Goal: Task Accomplishment & Management: Complete application form

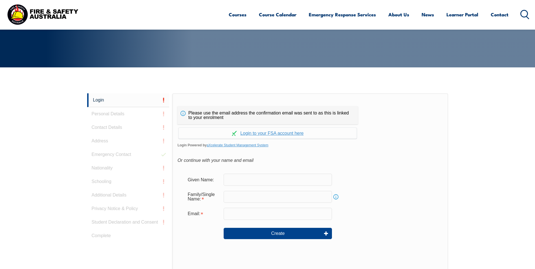
scroll to position [94, 0]
click at [250, 181] on input "text" at bounding box center [278, 180] width 108 height 12
type input "[PERSON_NAME]"
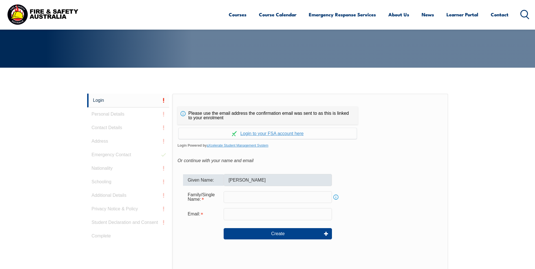
type input "[PERSON_NAME]"
type input "[PERSON_NAME][EMAIL_ADDRESS][PERSON_NAME][DOMAIN_NAME]"
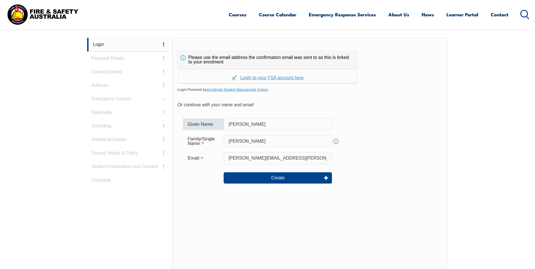
scroll to position [150, 0]
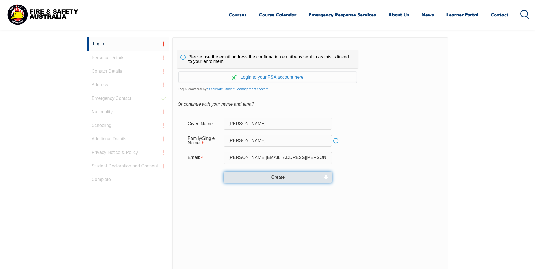
click at [278, 176] on button "Create" at bounding box center [278, 177] width 108 height 11
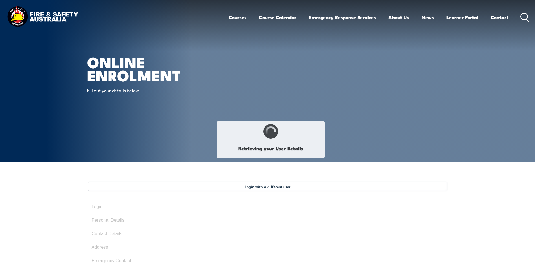
type input "[PERSON_NAME]"
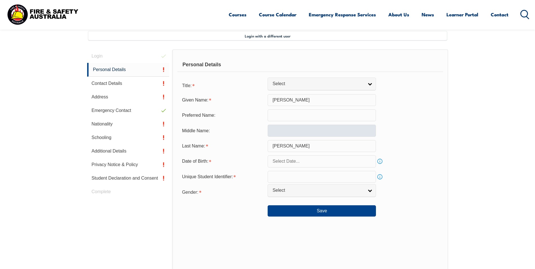
scroll to position [154, 0]
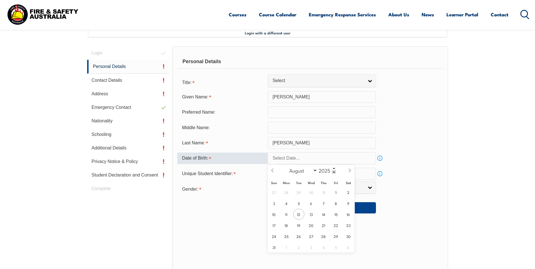
click at [334, 158] on input "text" at bounding box center [322, 158] width 108 height 12
click at [337, 193] on span "1" at bounding box center [336, 192] width 11 height 11
type input "August 1, 2025"
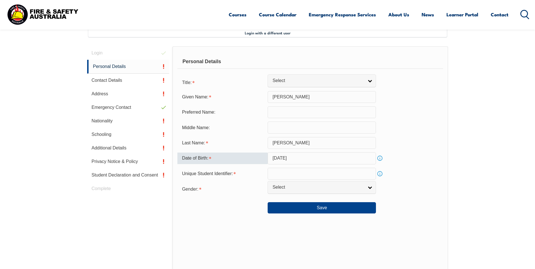
click at [334, 159] on input "August 1, 2025" at bounding box center [322, 158] width 108 height 12
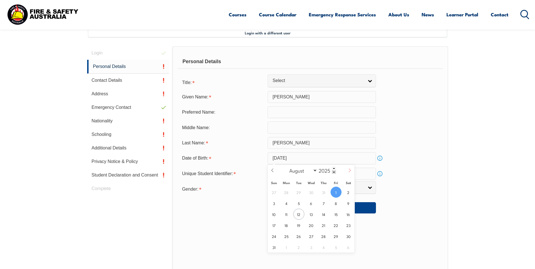
click at [349, 172] on icon at bounding box center [350, 170] width 4 height 4
select select "8"
click at [333, 173] on span at bounding box center [334, 171] width 4 height 3
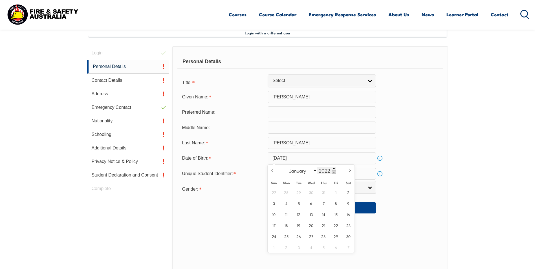
click at [333, 173] on span at bounding box center [334, 171] width 4 height 3
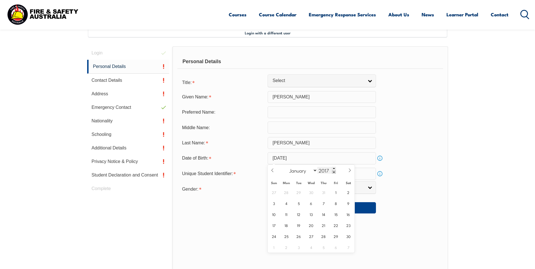
click at [333, 173] on span at bounding box center [334, 171] width 4 height 3
click at [333, 172] on span at bounding box center [334, 171] width 4 height 3
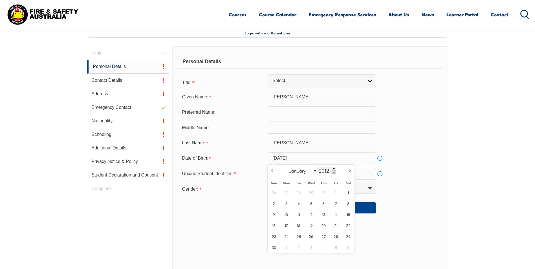
click at [333, 172] on span at bounding box center [334, 171] width 4 height 3
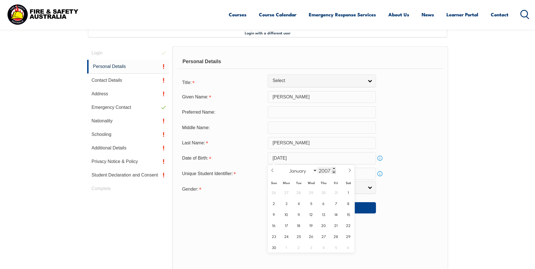
click at [333, 172] on span at bounding box center [334, 171] width 4 height 3
click at [334, 172] on span at bounding box center [334, 171] width 4 height 3
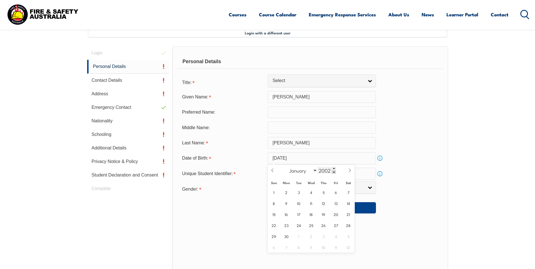
click at [334, 172] on span at bounding box center [334, 171] width 4 height 3
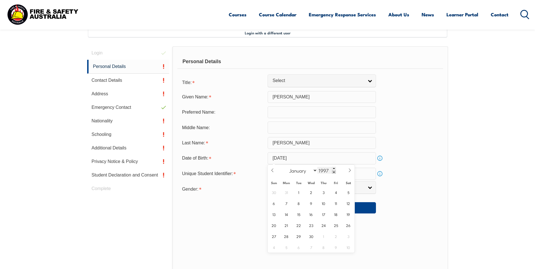
click at [334, 171] on span at bounding box center [334, 171] width 4 height 3
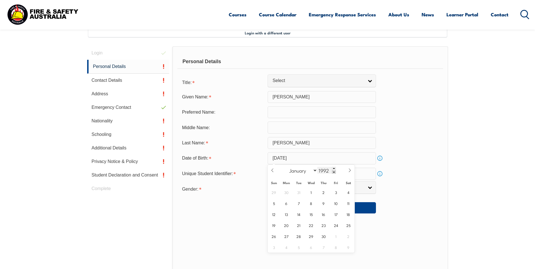
click at [334, 171] on span at bounding box center [334, 171] width 4 height 3
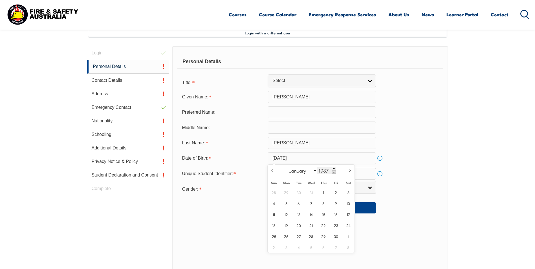
click at [334, 171] on span at bounding box center [334, 171] width 4 height 3
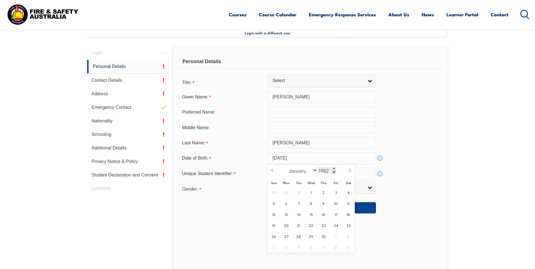
click at [334, 171] on span at bounding box center [334, 171] width 4 height 3
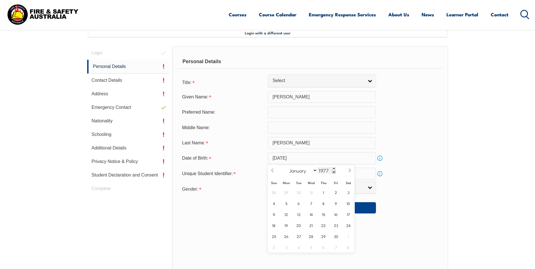
click at [334, 171] on span at bounding box center [334, 171] width 4 height 3
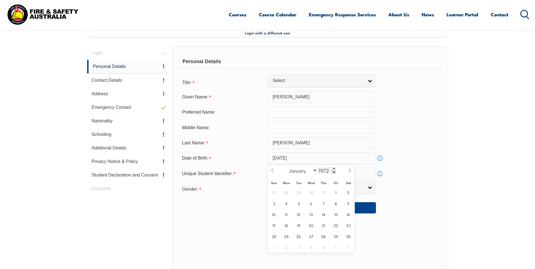
click at [334, 171] on span at bounding box center [334, 171] width 4 height 3
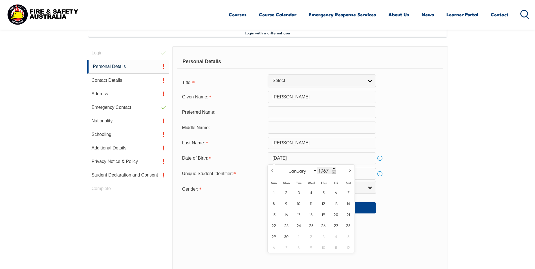
click at [334, 171] on span at bounding box center [334, 171] width 4 height 3
click at [335, 171] on span at bounding box center [334, 171] width 4 height 3
type input "1964"
click at [348, 170] on icon at bounding box center [350, 170] width 4 height 4
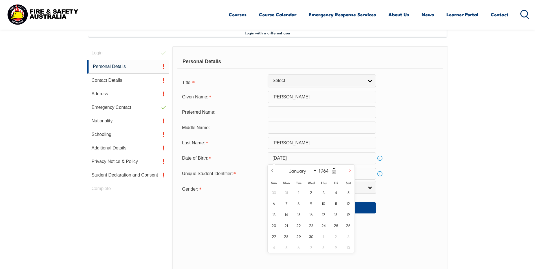
select select "9"
click at [323, 192] on span "1" at bounding box center [323, 192] width 11 height 11
type input "October 1, 1964"
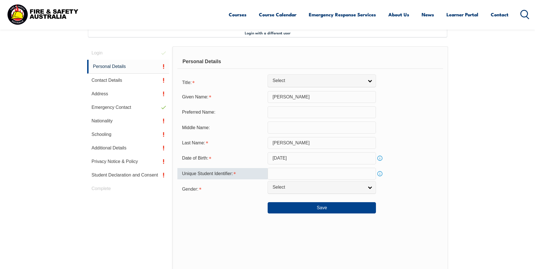
click at [314, 173] on input "text" at bounding box center [322, 174] width 108 height 12
type input "THLLCMW8VC"
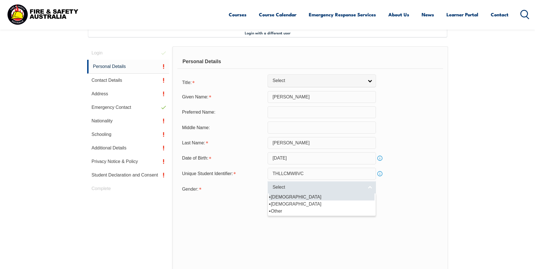
click at [371, 188] on link "Select" at bounding box center [322, 187] width 108 height 13
click at [363, 199] on li "[DEMOGRAPHIC_DATA]" at bounding box center [322, 197] width 106 height 7
select select "M"
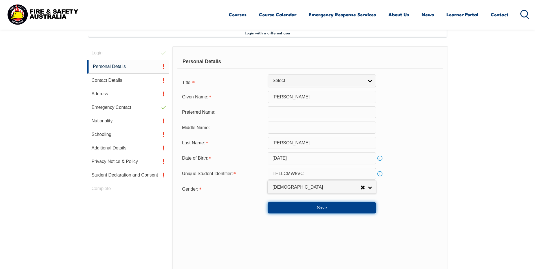
click at [360, 209] on button "Save" at bounding box center [322, 207] width 108 height 11
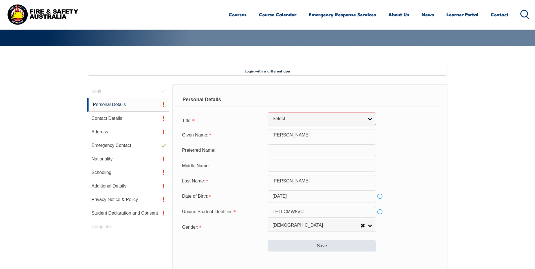
scroll to position [115, 0]
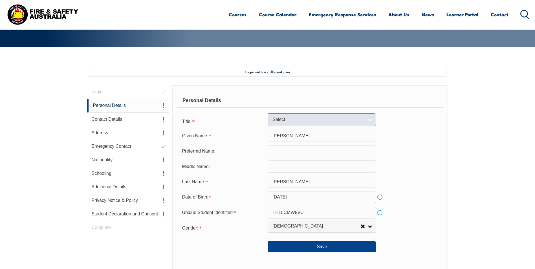
click at [371, 120] on link "Select" at bounding box center [322, 119] width 108 height 13
click at [360, 128] on li "Mr" at bounding box center [322, 129] width 106 height 7
select select "Mr"
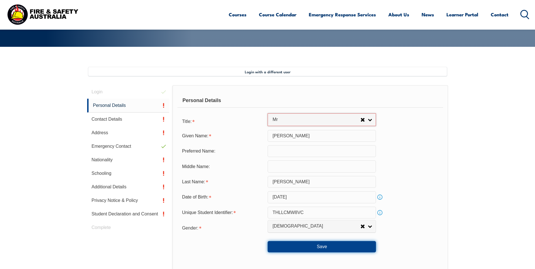
click at [351, 245] on button "Save" at bounding box center [322, 246] width 108 height 11
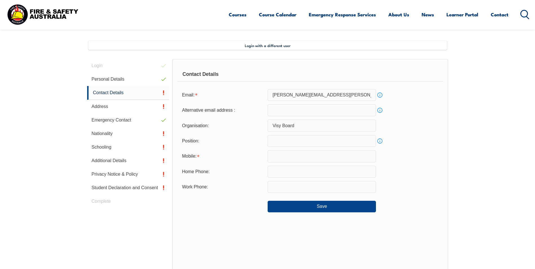
scroll to position [154, 0]
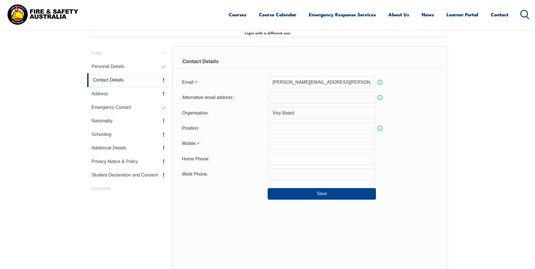
click at [288, 143] on input "text" at bounding box center [322, 144] width 108 height 12
type input "0426544571"
click at [363, 193] on button "Save" at bounding box center [322, 193] width 108 height 11
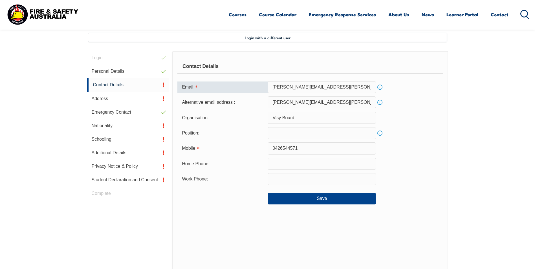
scroll to position [146, 0]
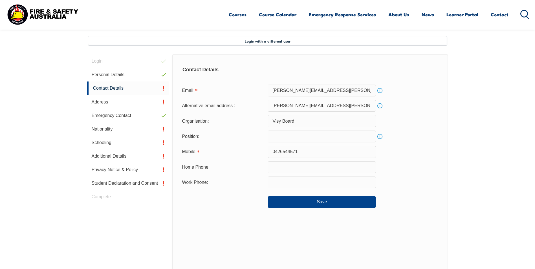
click at [420, 168] on div "Home Phone:" at bounding box center [309, 167] width 265 height 12
drag, startPoint x: 322, startPoint y: 106, endPoint x: 270, endPoint y: 106, distance: 51.3
click at [270, 106] on input "[PERSON_NAME][EMAIL_ADDRESS][PERSON_NAME][DOMAIN_NAME]" at bounding box center [322, 106] width 108 height 12
type input "A"
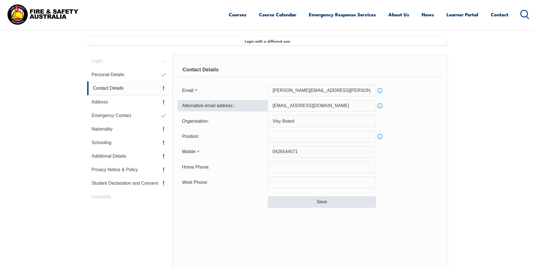
type input "alexszabo064@gmail.com"
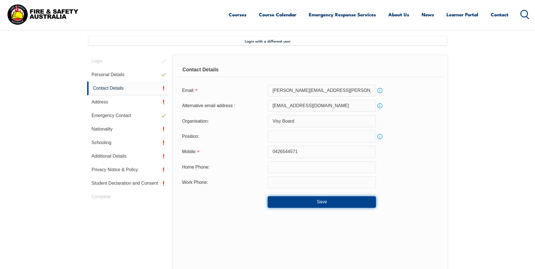
click at [363, 203] on button "Save" at bounding box center [322, 201] width 108 height 11
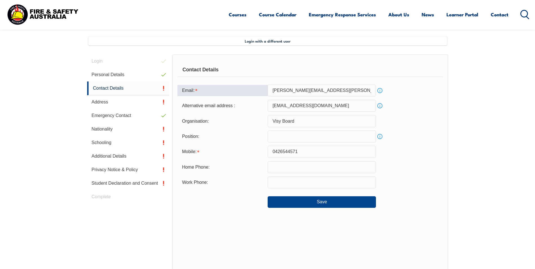
click at [327, 90] on input "[PERSON_NAME][EMAIL_ADDRESS][PERSON_NAME][DOMAIN_NAME]" at bounding box center [322, 91] width 108 height 12
click at [380, 91] on link "Info" at bounding box center [380, 91] width 8 height 8
click at [407, 106] on div "Alternative email address : alexszabo064@gmail.com Info" at bounding box center [309, 106] width 265 height 12
click at [318, 90] on input "[PERSON_NAME][EMAIL_ADDRESS][PERSON_NAME][DOMAIN_NAME]" at bounding box center [322, 91] width 108 height 12
drag, startPoint x: 295, startPoint y: 90, endPoint x: 321, endPoint y: 93, distance: 26.4
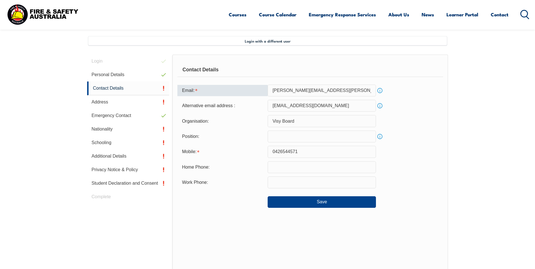
click at [321, 93] on input "[PERSON_NAME][EMAIL_ADDRESS][PERSON_NAME][DOMAIN_NAME]" at bounding box center [322, 91] width 108 height 12
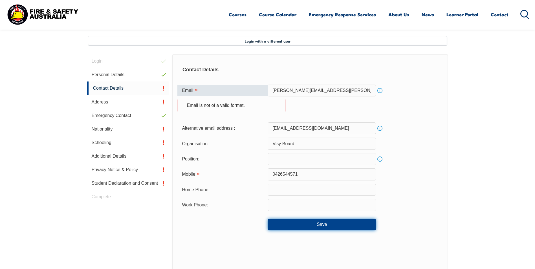
click at [348, 225] on button "Save" at bounding box center [322, 224] width 108 height 11
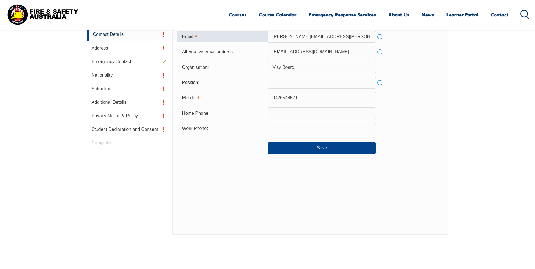
scroll to position [202, 0]
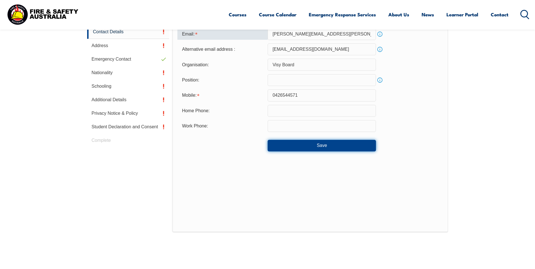
click at [335, 146] on button "Save" at bounding box center [322, 145] width 108 height 11
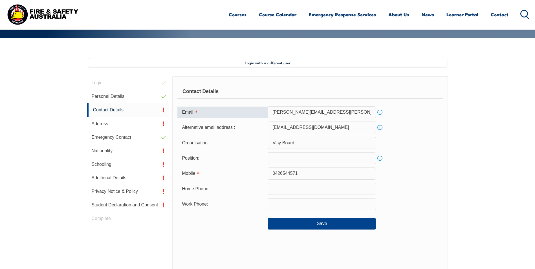
scroll to position [117, 0]
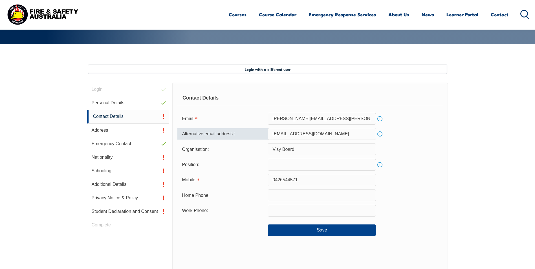
click at [275, 131] on input "alexszabo064@gmail.com" at bounding box center [322, 134] width 108 height 12
drag, startPoint x: 306, startPoint y: 118, endPoint x: 320, endPoint y: 120, distance: 14.4
click at [320, 120] on input "[PERSON_NAME][EMAIL_ADDRESS][PERSON_NAME][DOMAIN_NAME]" at bounding box center [322, 119] width 108 height 12
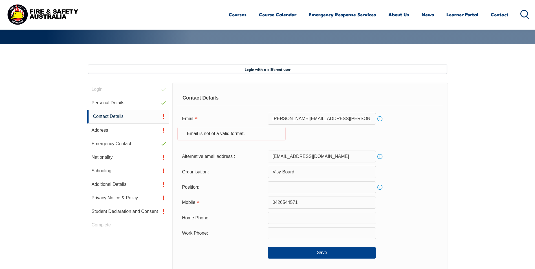
click at [401, 129] on div "Email: alex.szabo@visy.com Info Email is not of a valid format." at bounding box center [309, 130] width 265 height 34
click at [345, 254] on button "Save" at bounding box center [322, 252] width 108 height 11
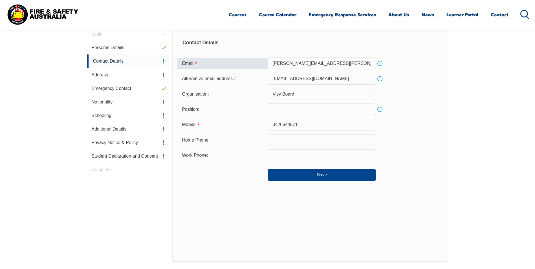
scroll to position [146, 0]
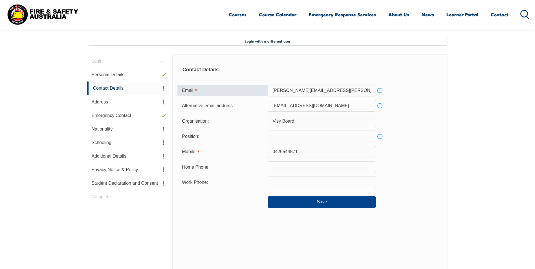
drag, startPoint x: 339, startPoint y: 92, endPoint x: 347, endPoint y: 92, distance: 7.9
click at [347, 92] on input "[PERSON_NAME][EMAIL_ADDRESS][PERSON_NAME][DOMAIN_NAME]" at bounding box center [322, 91] width 108 height 12
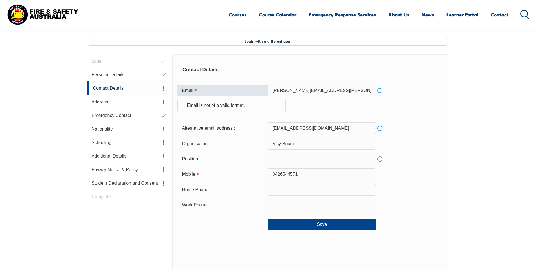
click at [412, 117] on div "Email: alex.szabo@visy.com Info Email is not of a valid format." at bounding box center [309, 102] width 265 height 34
click at [412, 116] on div "Email: alex.szabo@visy.com Info Email is not of a valid format." at bounding box center [309, 102] width 265 height 34
drag, startPoint x: 321, startPoint y: 90, endPoint x: 269, endPoint y: 88, distance: 52.2
click at [269, 88] on input "[PERSON_NAME][EMAIL_ADDRESS][PERSON_NAME][DOMAIN_NAME]" at bounding box center [322, 91] width 108 height 12
drag, startPoint x: 333, startPoint y: 130, endPoint x: 273, endPoint y: 128, distance: 60.7
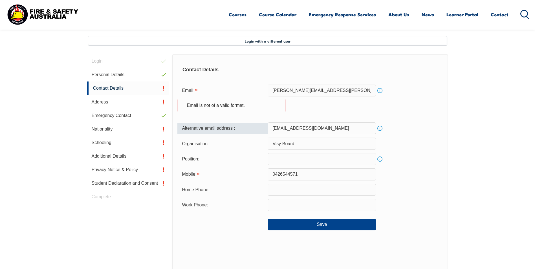
click at [273, 128] on input "alexszabo064@gmail.com" at bounding box center [322, 128] width 108 height 12
drag, startPoint x: 320, startPoint y: 89, endPoint x: 269, endPoint y: 88, distance: 50.8
click at [269, 88] on input "[PERSON_NAME][EMAIL_ADDRESS][PERSON_NAME][DOMAIN_NAME]" at bounding box center [322, 91] width 108 height 12
paste input "szabo064@gmail.com"
click at [430, 177] on div "Mobile: 0426544571" at bounding box center [309, 174] width 265 height 12
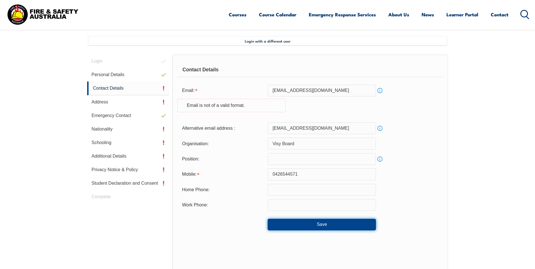
click at [363, 224] on button "Save" at bounding box center [322, 224] width 108 height 11
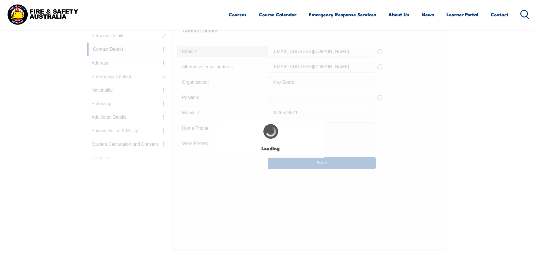
type input "[PERSON_NAME][EMAIL_ADDRESS][PERSON_NAME][DOMAIN_NAME]"
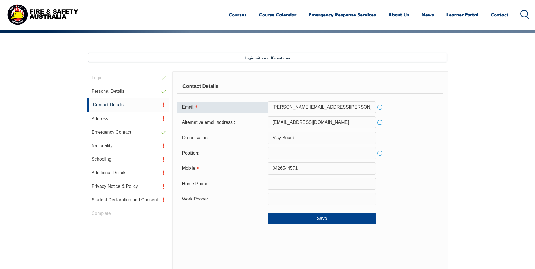
scroll to position [89, 0]
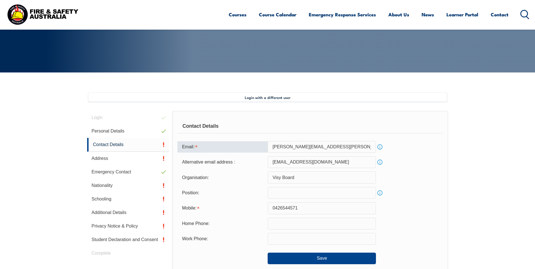
click at [414, 175] on div "Organisation: Visy Board" at bounding box center [309, 178] width 265 height 12
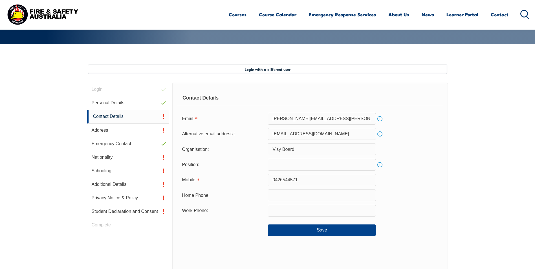
click at [381, 118] on link "Info" at bounding box center [380, 119] width 8 height 8
click at [389, 115] on link "Close" at bounding box center [389, 114] width 12 height 11
click at [406, 124] on div "Email: alex.szabo@visy.com Info" at bounding box center [309, 119] width 265 height 12
click at [113, 156] on link "Nationality" at bounding box center [128, 158] width 82 height 14
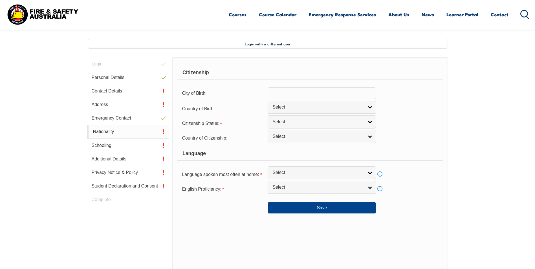
scroll to position [154, 0]
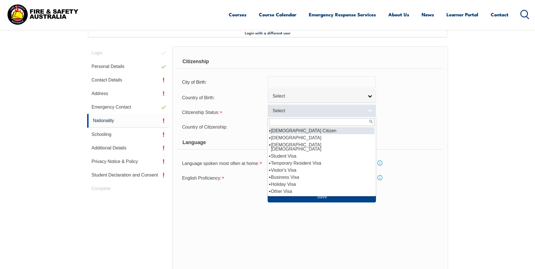
click at [371, 111] on link "Select" at bounding box center [322, 110] width 108 height 13
click at [362, 132] on li "[DEMOGRAPHIC_DATA] Citizen" at bounding box center [322, 130] width 106 height 7
select select "1"
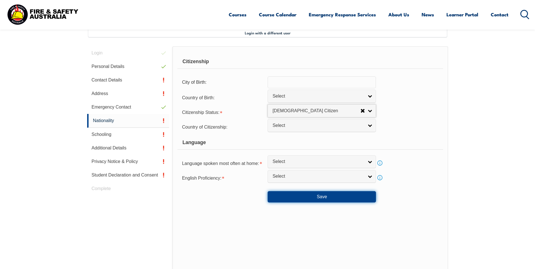
click at [353, 196] on button "Save" at bounding box center [322, 196] width 108 height 11
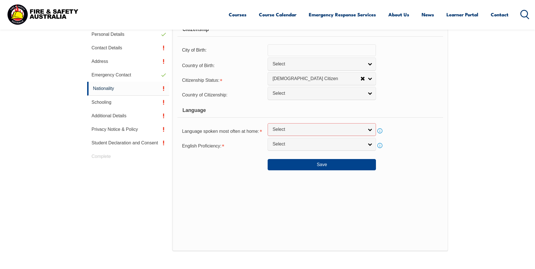
scroll to position [168, 0]
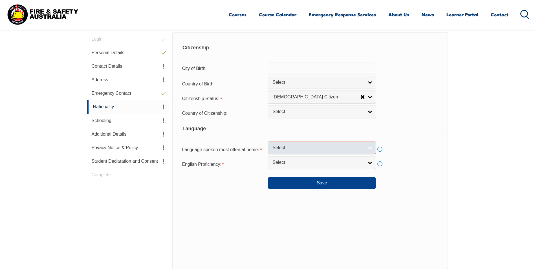
click at [370, 148] on link "Select" at bounding box center [322, 148] width 108 height 13
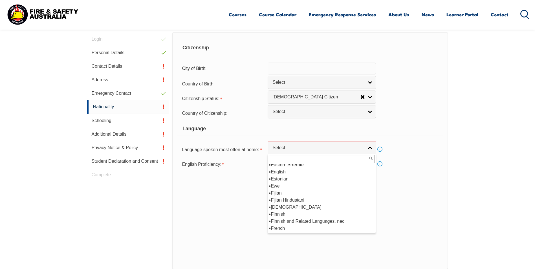
scroll to position [677, 0]
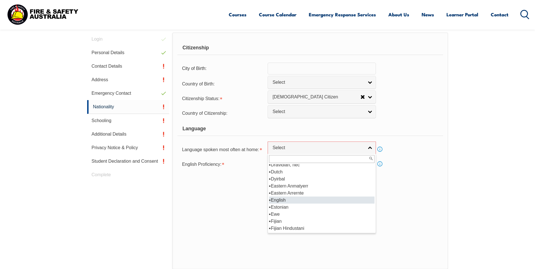
click at [350, 199] on li "English" at bounding box center [322, 200] width 106 height 7
select select "1201"
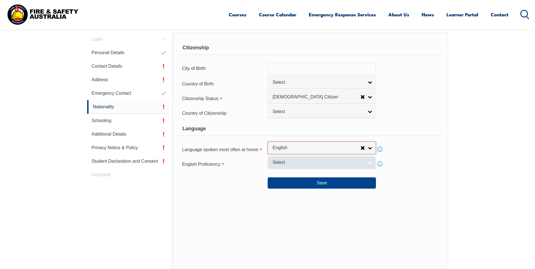
click at [372, 163] on link "Select" at bounding box center [322, 162] width 108 height 13
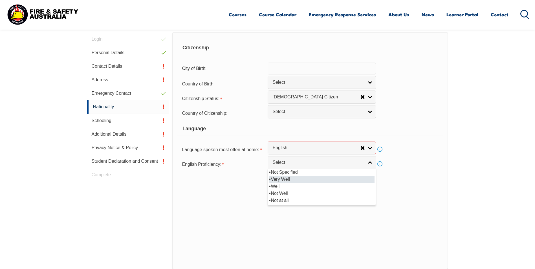
click at [366, 180] on li "Very Well" at bounding box center [322, 179] width 106 height 7
select select "1"
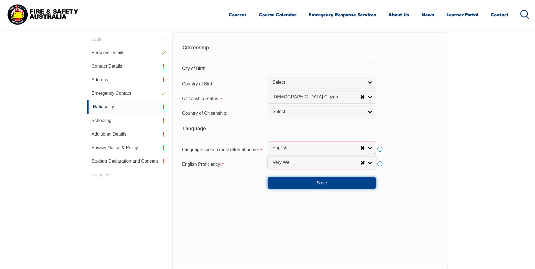
click at [368, 183] on button "Save" at bounding box center [322, 182] width 108 height 11
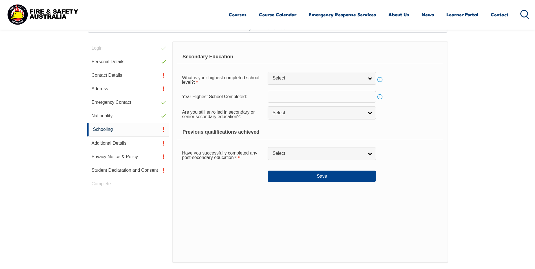
scroll to position [154, 0]
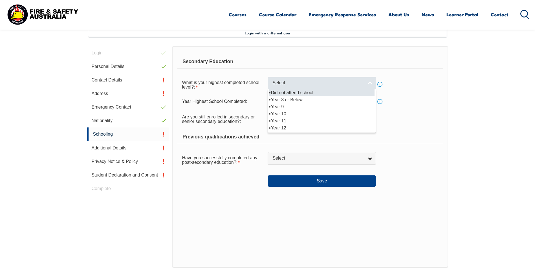
click at [371, 84] on link "Select" at bounding box center [322, 83] width 108 height 13
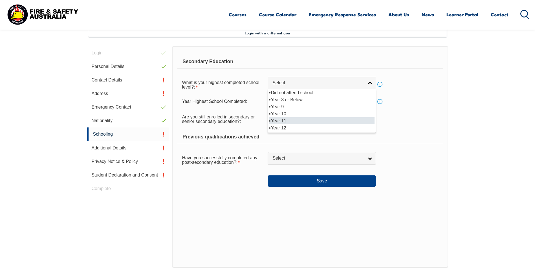
click at [366, 120] on li "Year 11" at bounding box center [322, 120] width 106 height 7
select select "11"
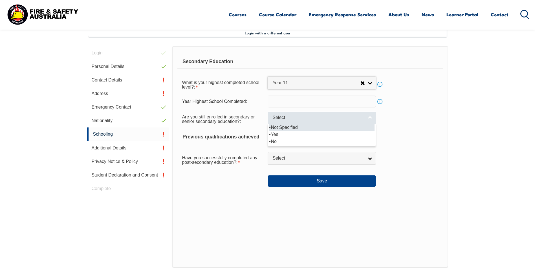
click at [368, 117] on link "Select" at bounding box center [322, 117] width 108 height 13
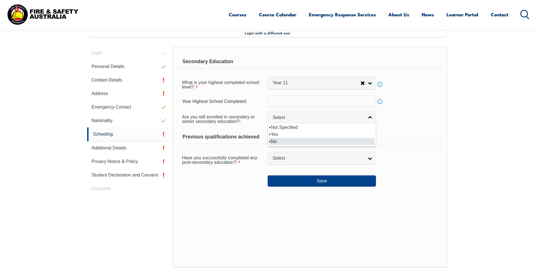
click at [366, 141] on li "No" at bounding box center [322, 141] width 106 height 7
select select "false"
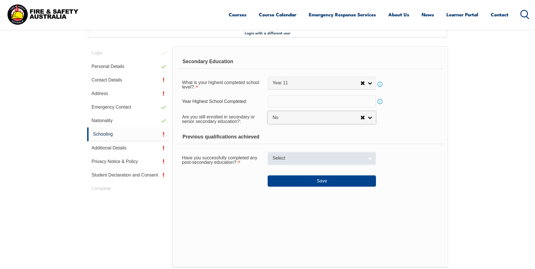
click at [370, 158] on link "Select" at bounding box center [322, 158] width 108 height 13
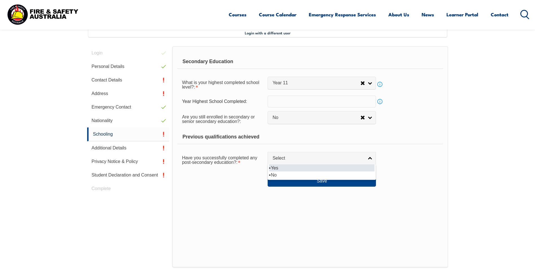
click at [367, 168] on li "Yes" at bounding box center [322, 167] width 106 height 7
select select "true"
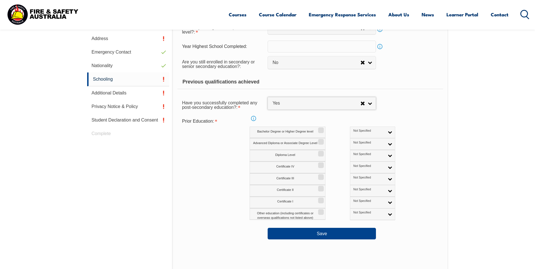
scroll to position [210, 0]
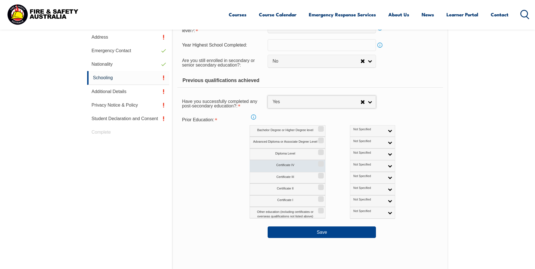
click at [319, 162] on input "Certificate IV" at bounding box center [319, 162] width 3 height 1
checkbox input "true"
click at [320, 151] on input "Diploma Level" at bounding box center [319, 150] width 3 height 1
checkbox input "true"
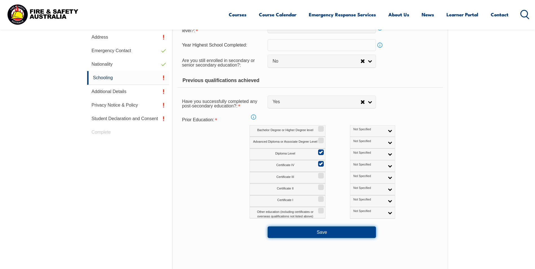
click at [364, 232] on button "Save" at bounding box center [322, 232] width 108 height 11
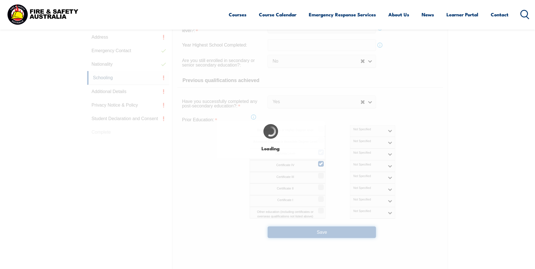
select select
select select "false"
select select "true"
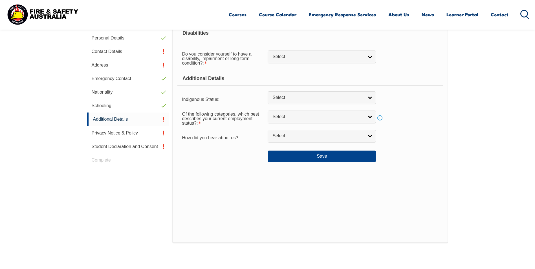
scroll to position [154, 0]
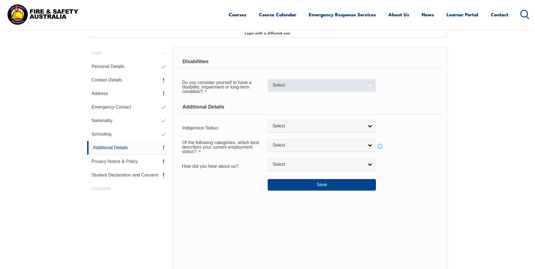
click at [370, 87] on link "Select" at bounding box center [322, 85] width 108 height 13
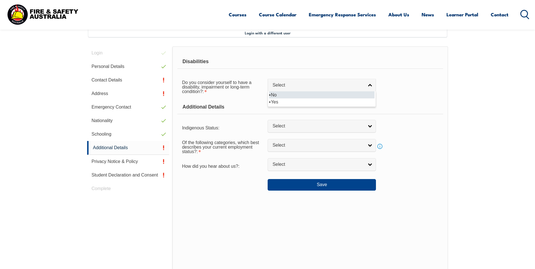
click at [367, 96] on li "No" at bounding box center [322, 94] width 106 height 7
select select "false"
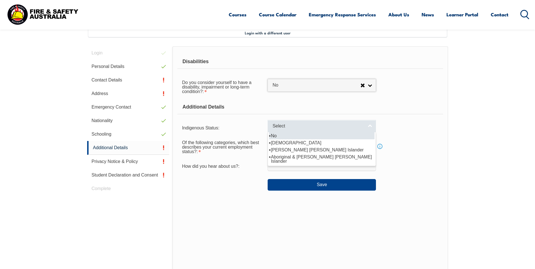
click at [369, 125] on link "Select" at bounding box center [322, 126] width 108 height 13
click at [367, 136] on li "No" at bounding box center [322, 135] width 106 height 7
select select "4"
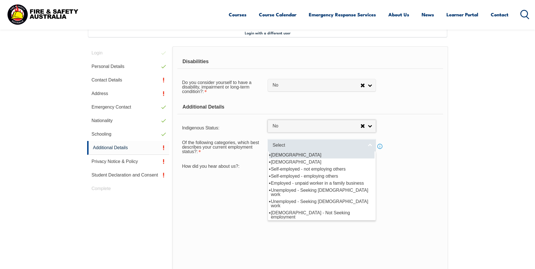
click at [368, 145] on link "Select" at bounding box center [322, 145] width 108 height 13
click at [366, 156] on li "[DEMOGRAPHIC_DATA]" at bounding box center [322, 154] width 106 height 7
select select "1"
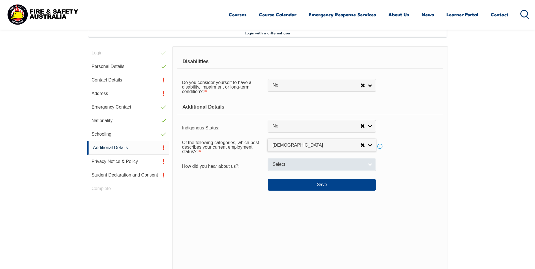
click at [368, 164] on link "Select" at bounding box center [322, 164] width 108 height 13
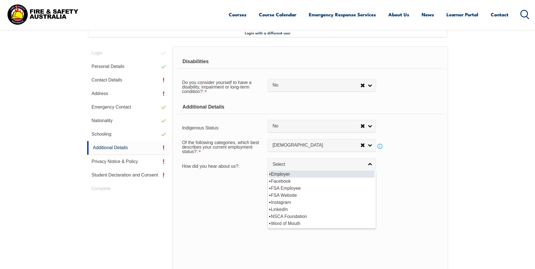
click at [366, 174] on li "Employer" at bounding box center [322, 174] width 106 height 7
select select "8019"
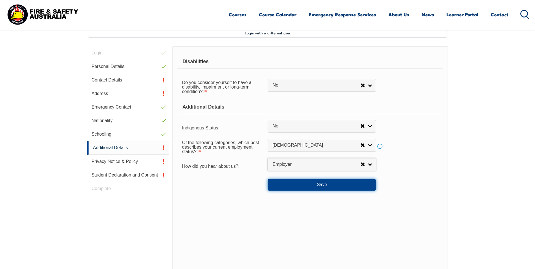
click at [364, 184] on button "Save" at bounding box center [322, 184] width 108 height 11
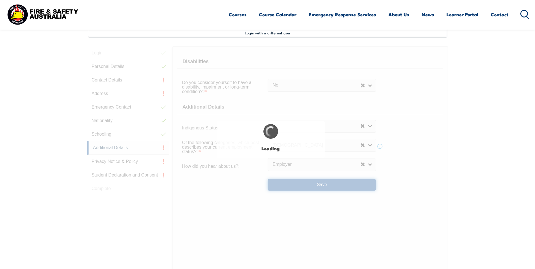
select select "false"
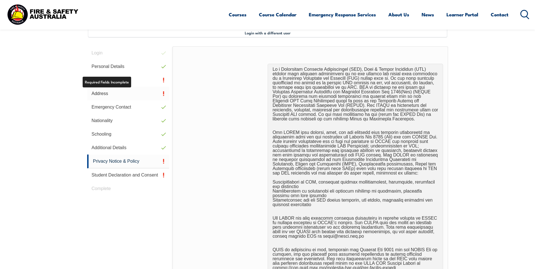
click at [125, 93] on link "Address" at bounding box center [128, 94] width 82 height 14
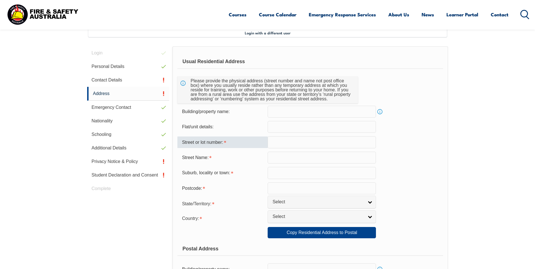
click at [299, 143] on input "text" at bounding box center [322, 142] width 108 height 12
type input "22"
click at [291, 158] on input "text" at bounding box center [322, 158] width 108 height 12
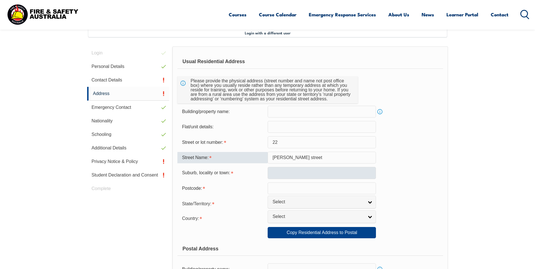
type input "Ernest street"
click at [291, 175] on input "text" at bounding box center [322, 173] width 108 height 12
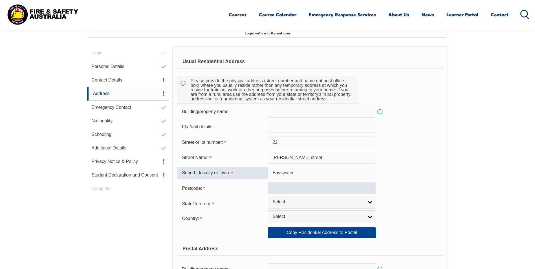
type input "Bayswater"
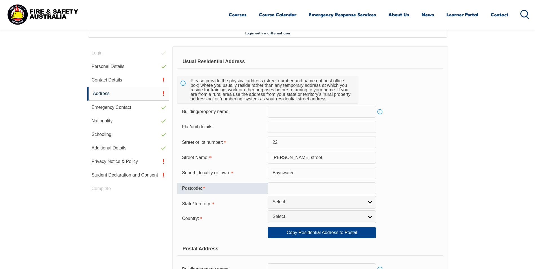
click at [300, 189] on input "text" at bounding box center [322, 189] width 108 height 12
type input "3153"
click at [370, 203] on link "Select" at bounding box center [322, 202] width 108 height 13
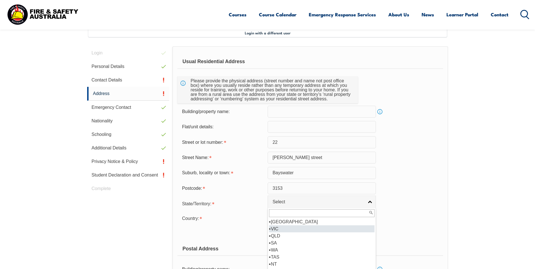
click at [357, 231] on li "VIC" at bounding box center [322, 228] width 106 height 7
select select "VIC"
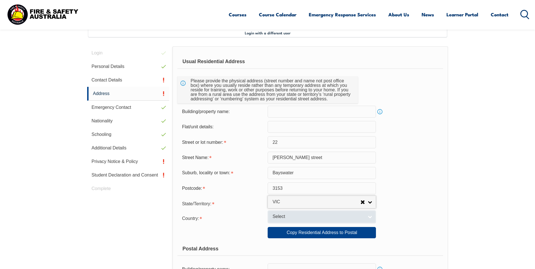
click at [370, 216] on link "Select" at bounding box center [322, 216] width 108 height 13
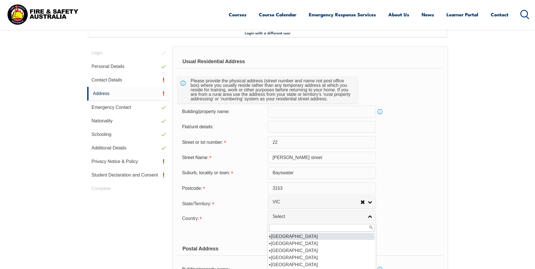
scroll to position [85, 0]
click at [356, 245] on li "[GEOGRAPHIC_DATA]" at bounding box center [322, 243] width 106 height 7
select select "1101"
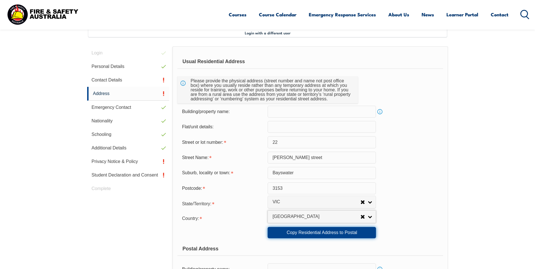
click at [370, 232] on link "Copy Residential Address to Postal" at bounding box center [322, 232] width 108 height 11
type input "22"
type input "Ernest street"
type input "Bayswater"
select select "VIC"
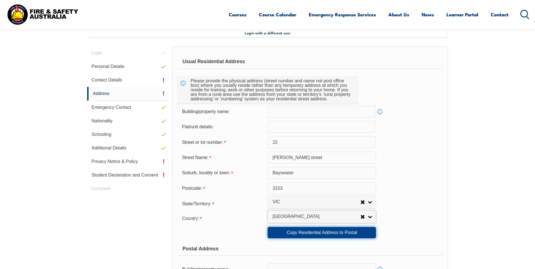
type input "3153"
select select "1101"
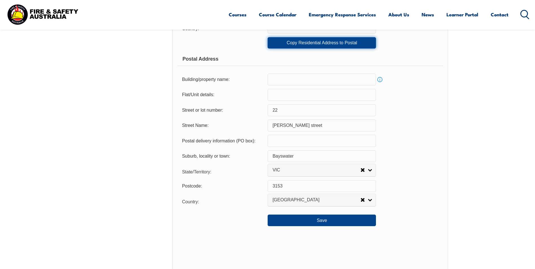
scroll to position [351, 0]
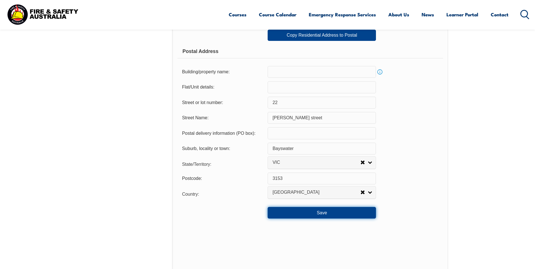
click at [367, 213] on button "Save" at bounding box center [322, 212] width 108 height 11
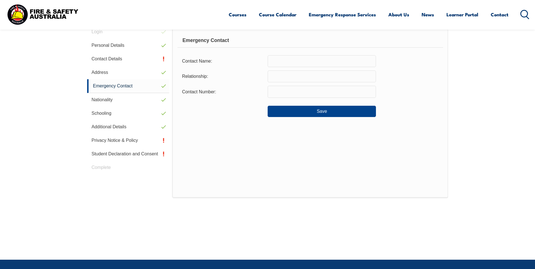
scroll to position [154, 0]
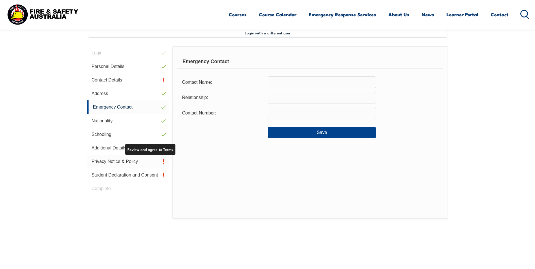
click at [149, 161] on link "Privacy Notice & Policy" at bounding box center [128, 162] width 82 height 14
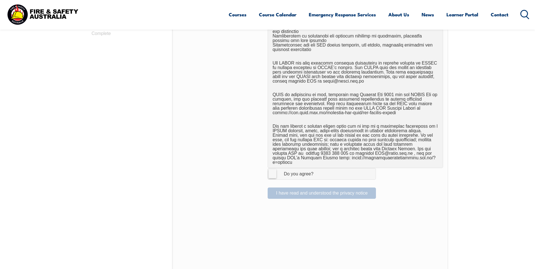
scroll to position [323, 0]
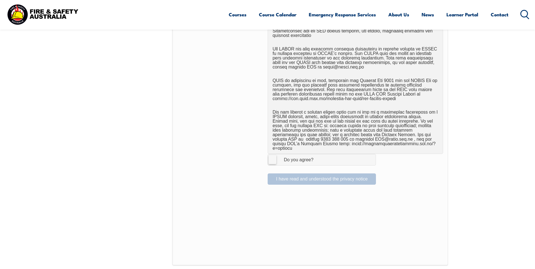
click at [273, 155] on label "I Agree Do you agree?" at bounding box center [322, 159] width 108 height 11
click at [318, 155] on input "I Agree Do you agree?" at bounding box center [323, 159] width 10 height 11
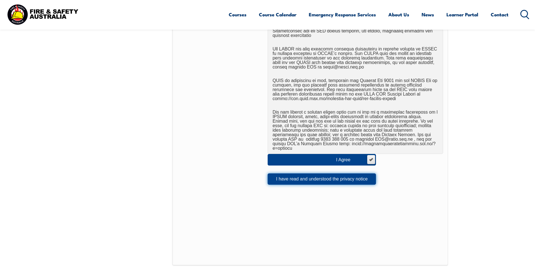
click at [290, 174] on button "I have read and understood the privacy notice" at bounding box center [322, 178] width 108 height 11
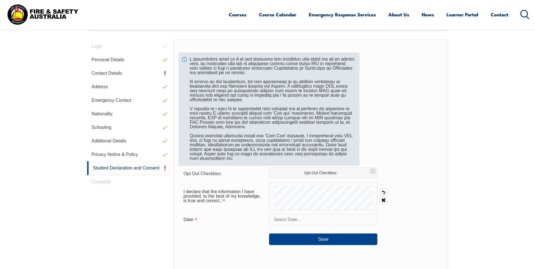
scroll to position [154, 0]
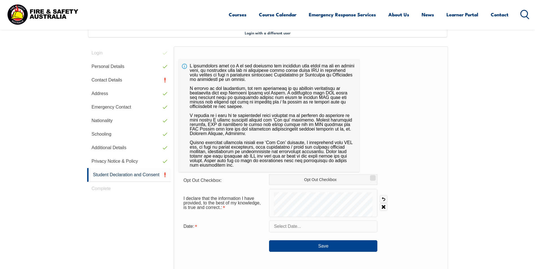
click at [325, 228] on input "text" at bounding box center [323, 227] width 108 height 12
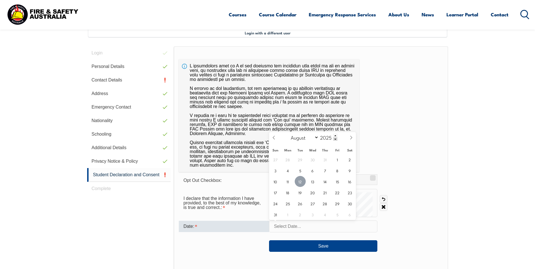
click at [300, 181] on span "12" at bounding box center [300, 181] width 11 height 11
type input "August 12, 2025"
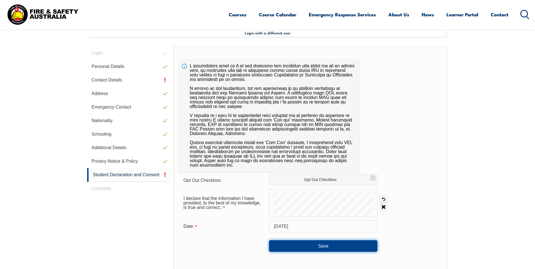
click at [333, 245] on button "Save" at bounding box center [323, 245] width 108 height 11
click at [362, 246] on button "Save" at bounding box center [323, 245] width 108 height 11
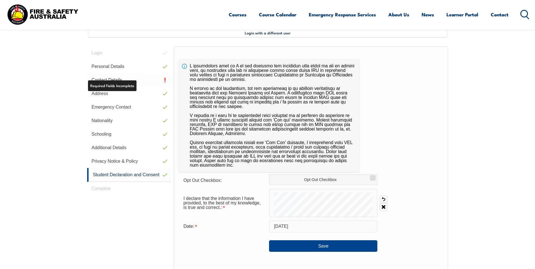
click at [121, 78] on link "Contact Details" at bounding box center [129, 80] width 84 height 14
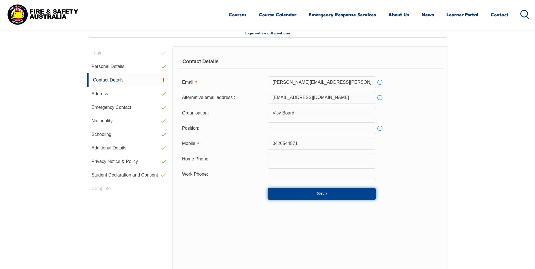
click at [368, 194] on button "Save" at bounding box center [322, 193] width 108 height 11
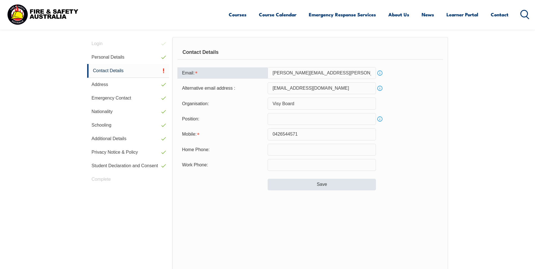
scroll to position [202, 0]
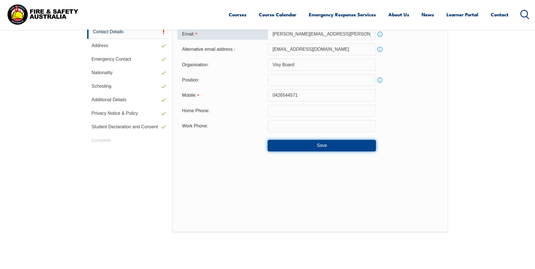
click at [338, 146] on button "Save" at bounding box center [322, 145] width 108 height 11
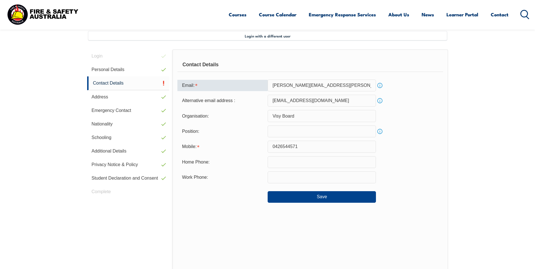
scroll to position [141, 0]
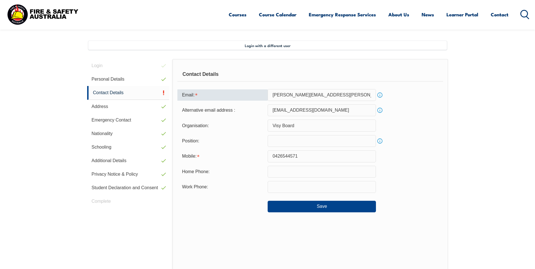
click at [324, 95] on input "[PERSON_NAME][EMAIL_ADDRESS][PERSON_NAME][DOMAIN_NAME]" at bounding box center [322, 95] width 108 height 12
drag, startPoint x: 317, startPoint y: 94, endPoint x: 269, endPoint y: 92, distance: 47.7
click at [269, 92] on input "[PERSON_NAME][EMAIL_ADDRESS][PERSON_NAME][DOMAIN_NAME]" at bounding box center [322, 95] width 108 height 12
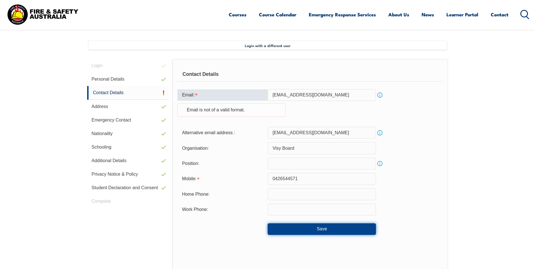
click at [368, 231] on button "Save" at bounding box center [322, 228] width 108 height 11
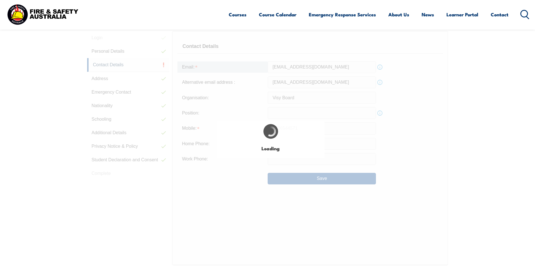
scroll to position [202, 0]
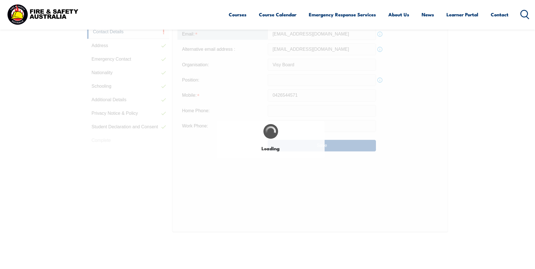
type input "[PERSON_NAME][EMAIL_ADDRESS][PERSON_NAME][DOMAIN_NAME]"
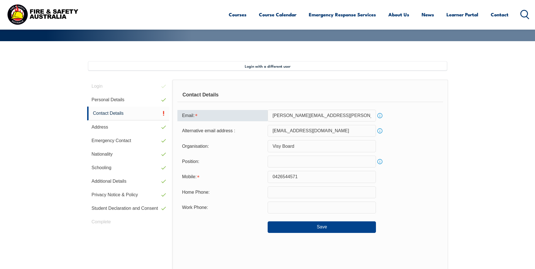
scroll to position [117, 0]
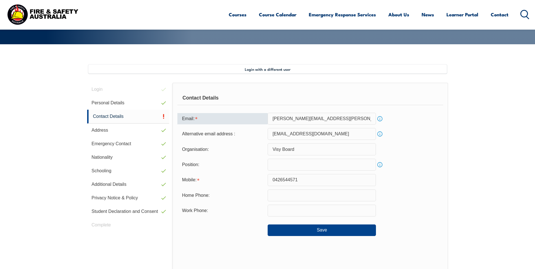
click at [432, 200] on div "Home Phone:" at bounding box center [309, 196] width 265 height 12
click at [103, 224] on div "Login Personal Details Contact Details Address Emergency Contact Nationality Sc…" at bounding box center [129, 222] width 85 height 279
click at [103, 88] on div "Login Personal Details Contact Details Address Emergency Contact Nationality Sc…" at bounding box center [129, 222] width 85 height 279
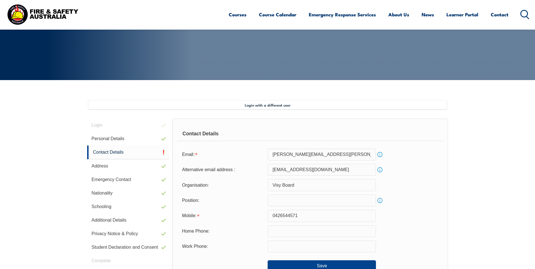
scroll to position [85, 0]
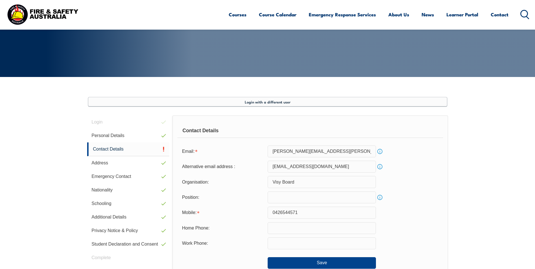
click at [277, 100] on span "Login with a different user" at bounding box center [268, 102] width 46 height 5
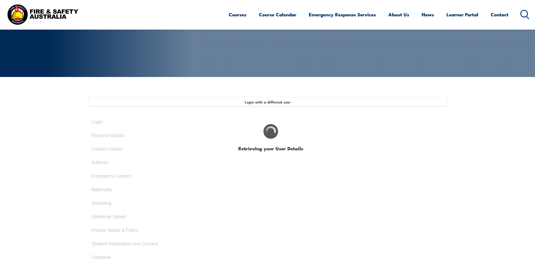
select select "Mr"
type input "[PERSON_NAME]"
type input "[DATE]"
type input "THLLCMW8VC"
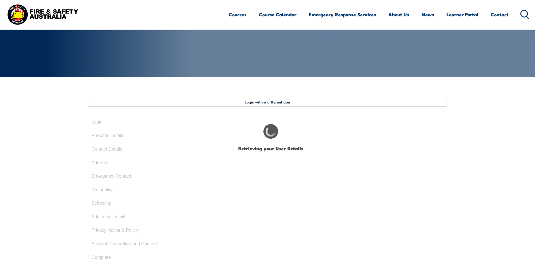
select select "M"
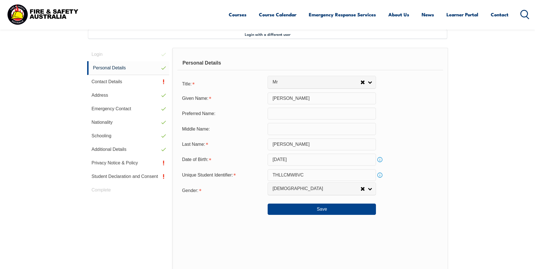
scroll to position [154, 0]
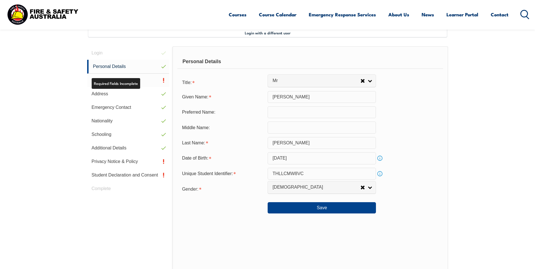
click at [156, 79] on link "Contact Details" at bounding box center [128, 81] width 82 height 14
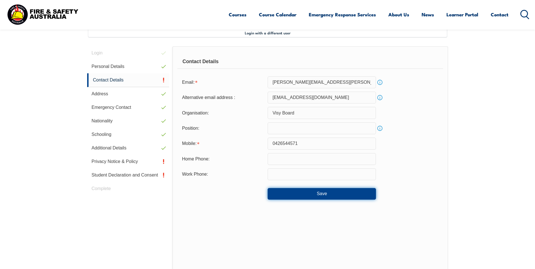
click at [310, 194] on button "Save" at bounding box center [322, 193] width 108 height 11
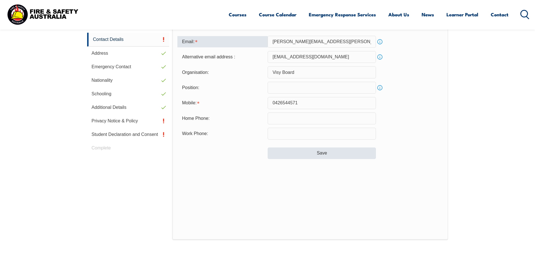
scroll to position [202, 0]
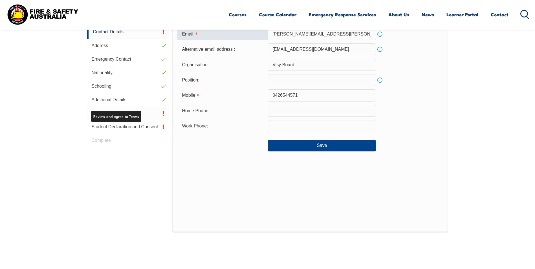
click at [130, 114] on link "Privacy Notice & Policy" at bounding box center [128, 114] width 82 height 14
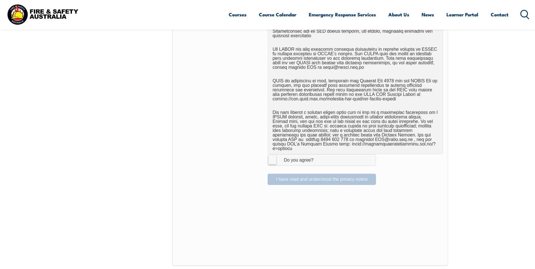
scroll to position [323, 0]
click at [273, 156] on label "I Agree Do you agree?" at bounding box center [322, 159] width 108 height 11
click at [318, 156] on input "I Agree Do you agree?" at bounding box center [323, 159] width 10 height 11
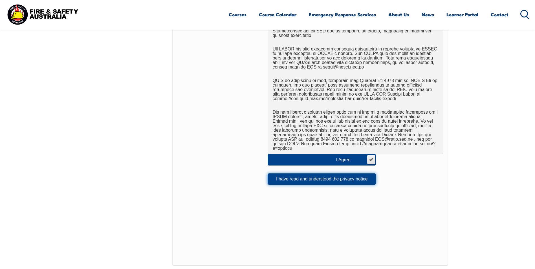
click at [290, 174] on button "I have read and understood the privacy notice" at bounding box center [322, 178] width 108 height 11
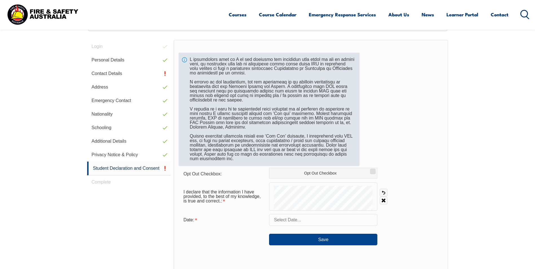
scroll to position [154, 0]
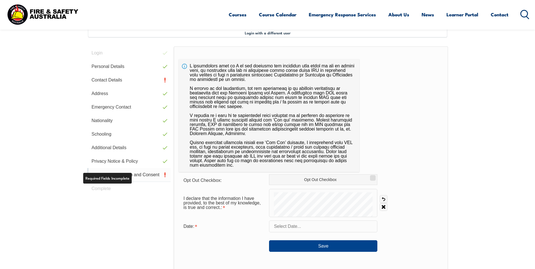
click at [139, 174] on link "Student Declaration and Consent" at bounding box center [129, 175] width 84 height 14
click at [298, 230] on input "text" at bounding box center [323, 227] width 108 height 12
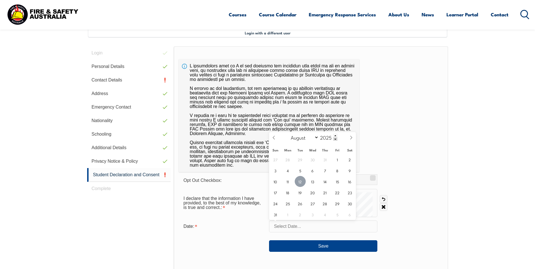
click at [301, 182] on span "12" at bounding box center [300, 181] width 11 height 11
type input "August 12, 2025"
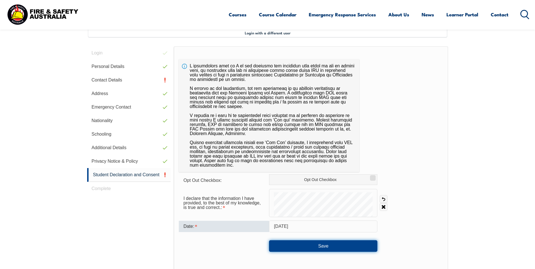
click at [323, 247] on button "Save" at bounding box center [323, 245] width 108 height 11
